Goal: Task Accomplishment & Management: Use online tool/utility

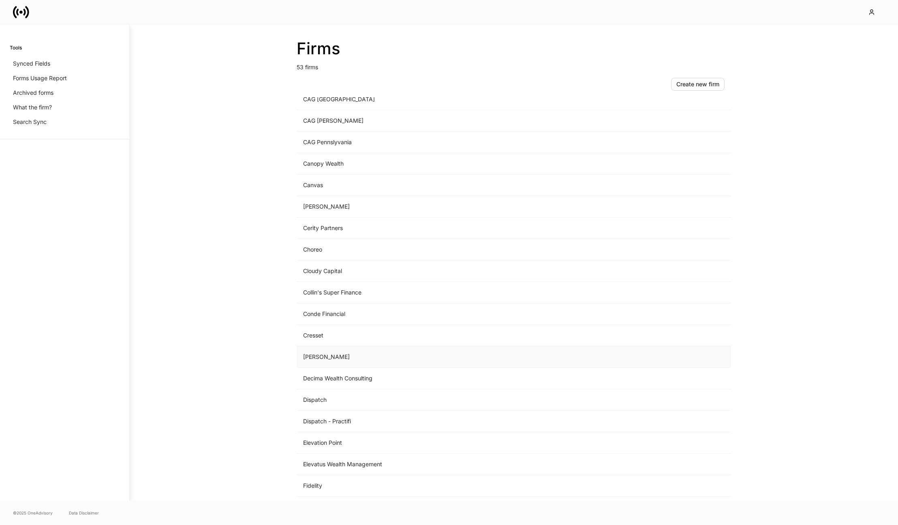
scroll to position [168, 0]
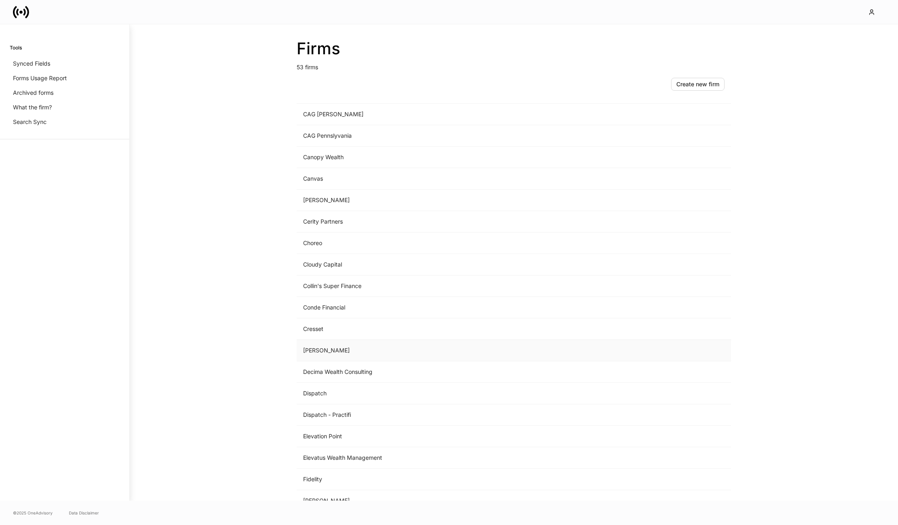
click at [333, 360] on td "[PERSON_NAME]" at bounding box center [447, 350] width 300 height 21
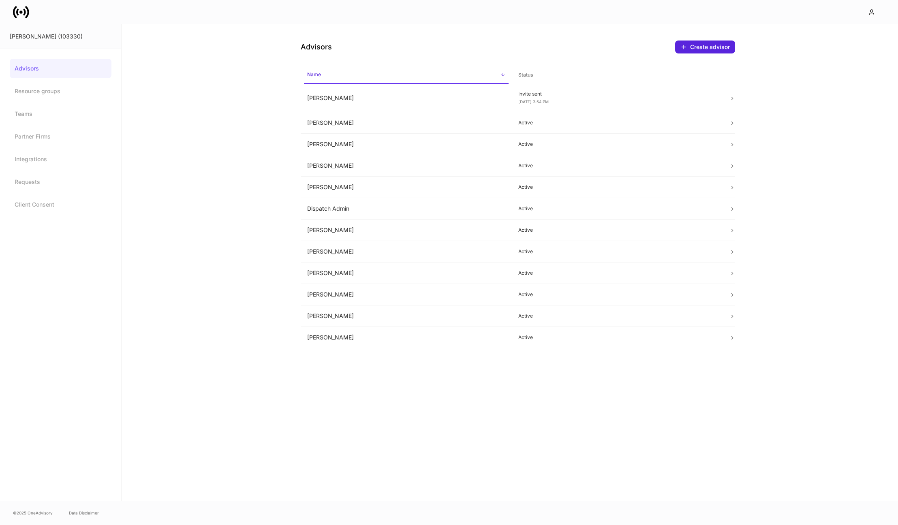
click at [28, 17] on icon at bounding box center [21, 12] width 16 height 16
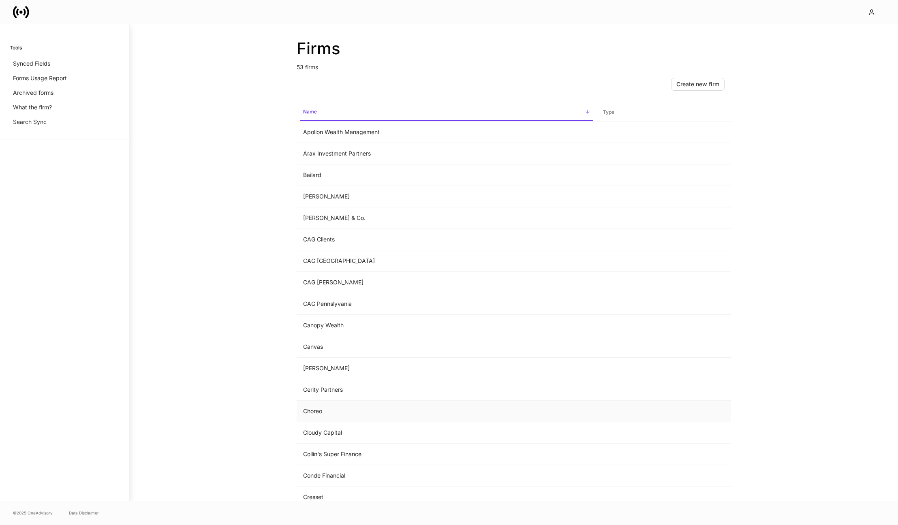
click at [344, 410] on td "Choreo" at bounding box center [447, 411] width 300 height 21
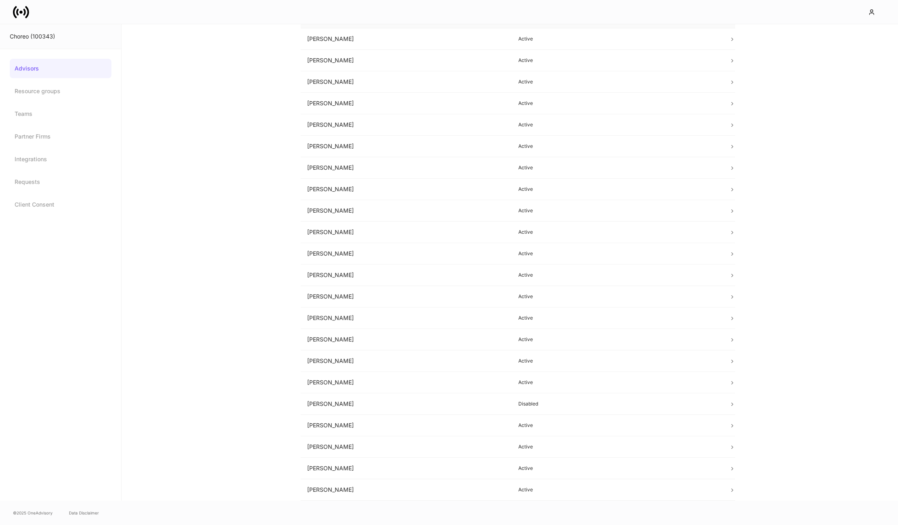
scroll to position [184, 0]
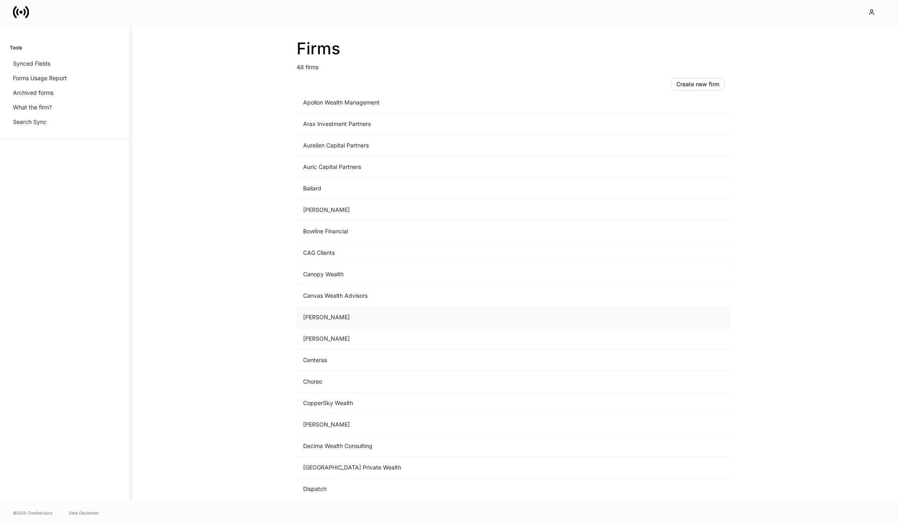
scroll to position [68, 0]
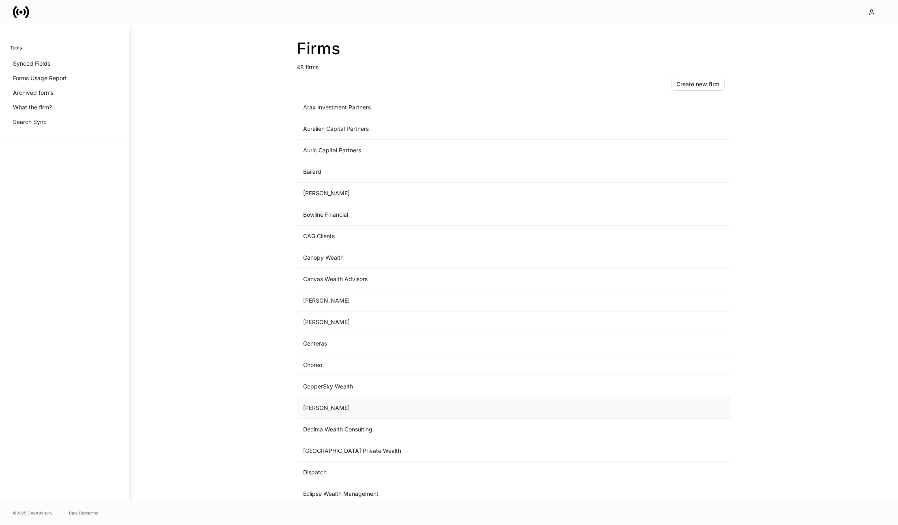
click at [350, 404] on td "[PERSON_NAME]" at bounding box center [447, 408] width 300 height 21
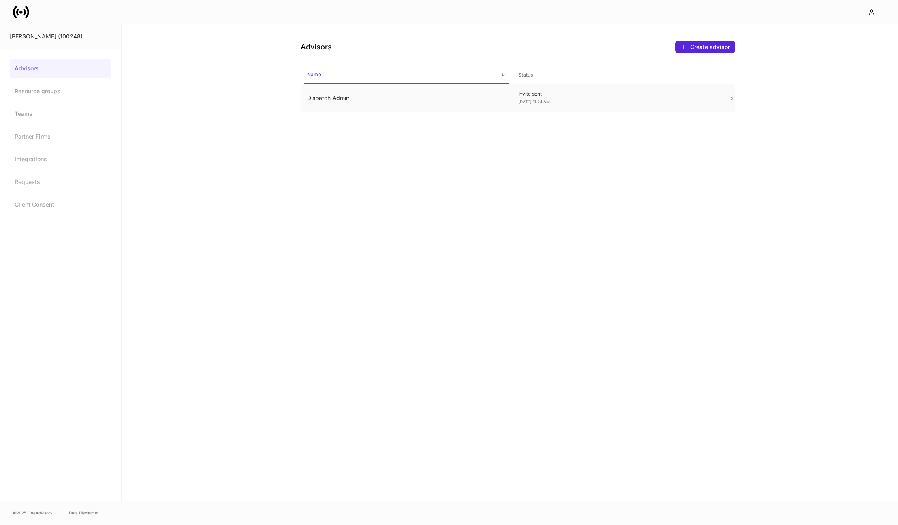
click at [404, 101] on td "Dispatch Admin" at bounding box center [406, 98] width 211 height 28
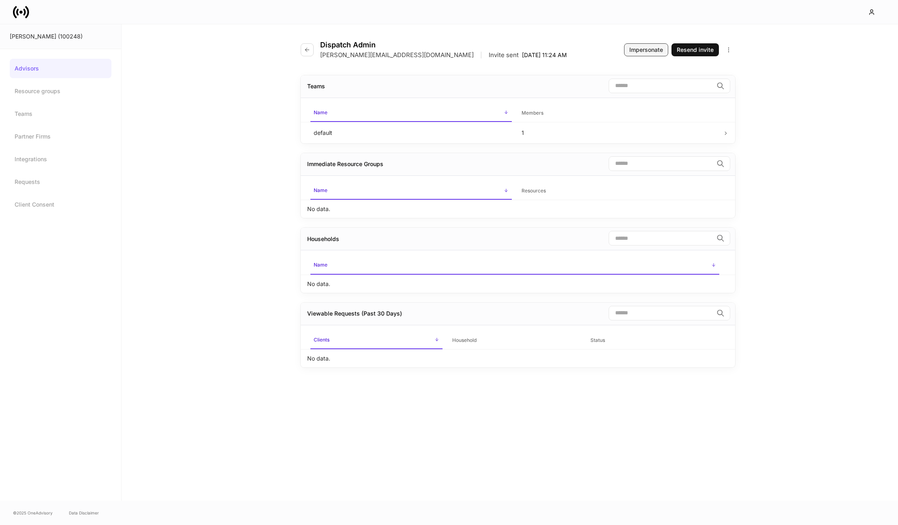
click at [649, 48] on div "Impersonate" at bounding box center [646, 50] width 34 height 8
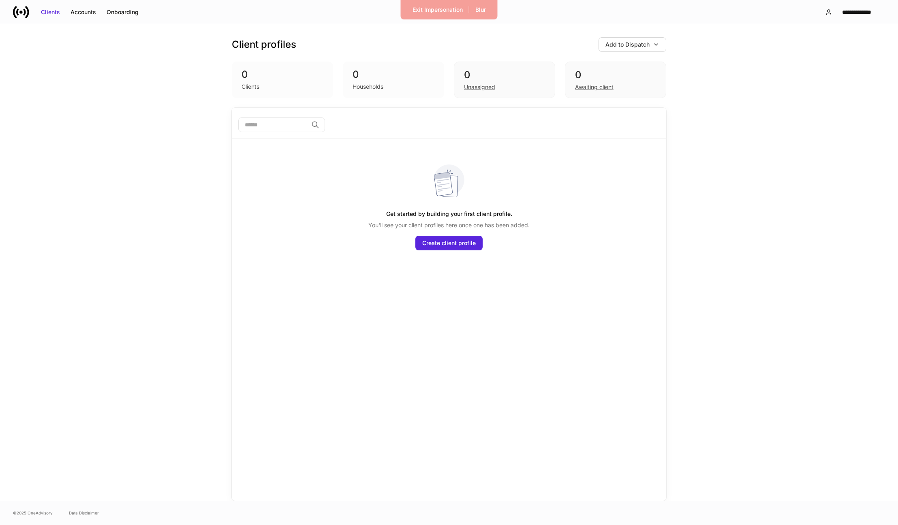
click at [440, 17] on div "Exit Impersonation | Blur" at bounding box center [449, 9] width 97 height 19
click at [439, 11] on div "Exit Impersonation" at bounding box center [438, 10] width 50 height 8
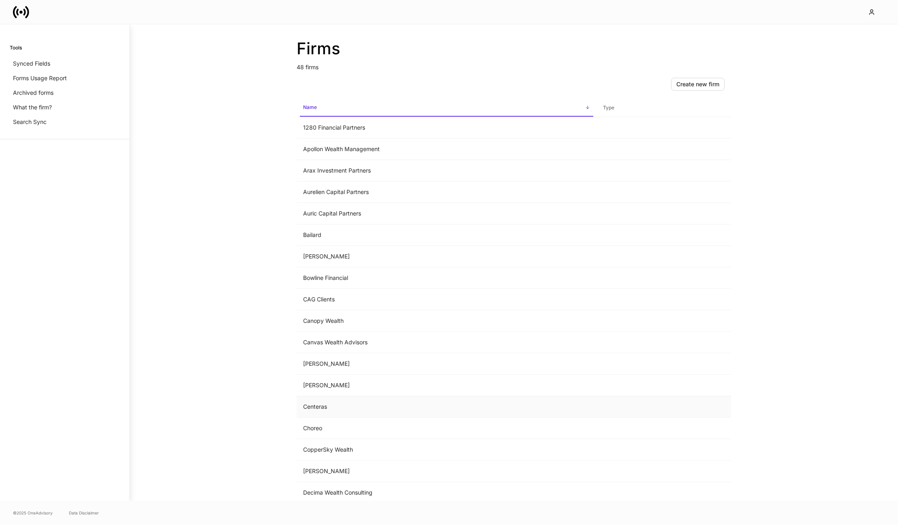
scroll to position [5, 0]
click at [401, 418] on td "Choreo" at bounding box center [447, 427] width 300 height 21
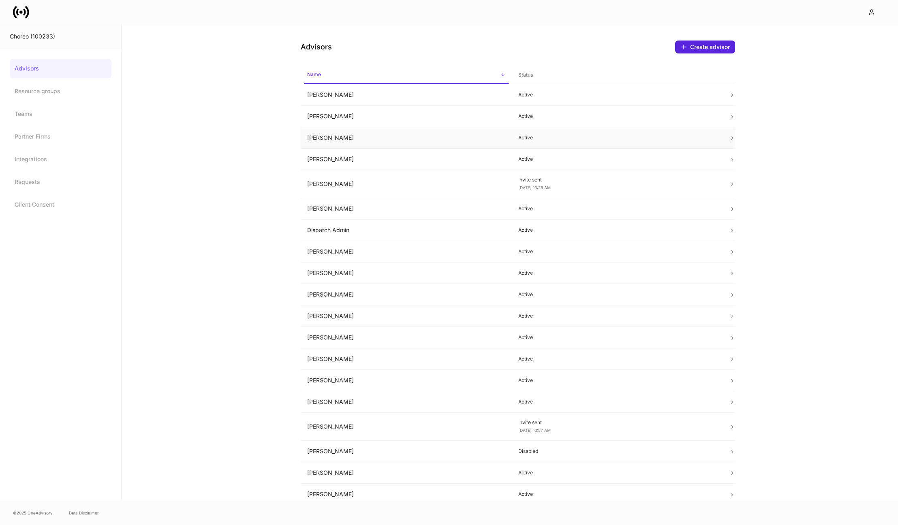
scroll to position [0, 0]
click at [443, 95] on td "Allison Hamann" at bounding box center [406, 94] width 211 height 21
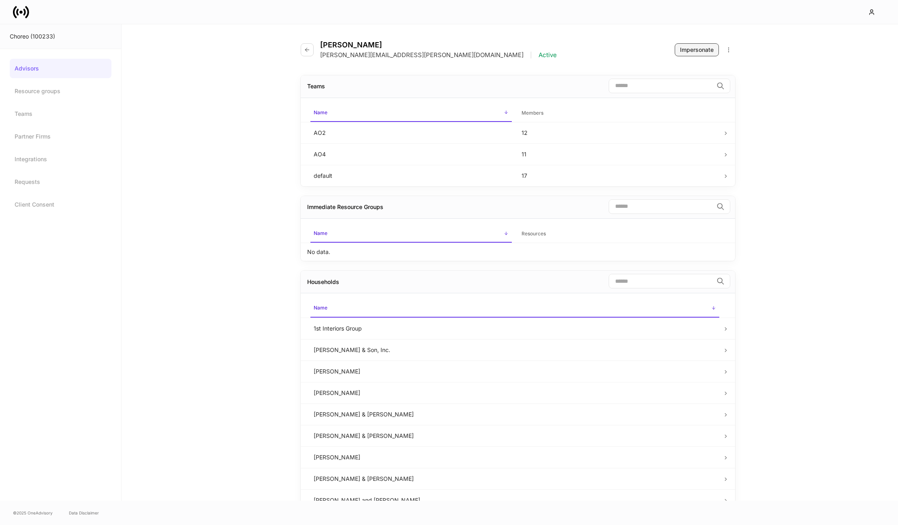
click at [700, 47] on div "Impersonate" at bounding box center [697, 50] width 34 height 8
